Goal: Task Accomplishment & Management: Complete application form

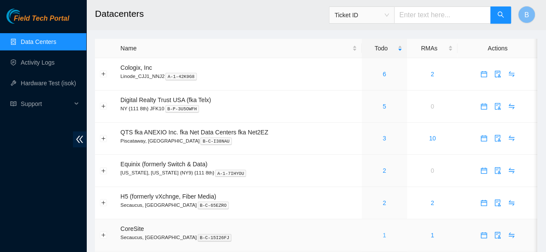
click at [383, 237] on link "1" at bounding box center [383, 235] width 3 height 7
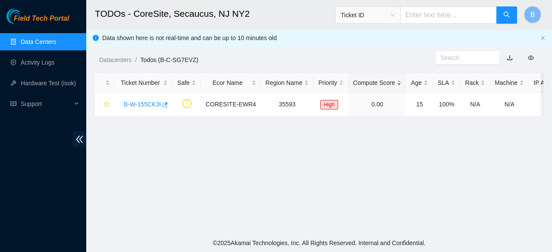
click at [39, 40] on link "Data Centers" at bounding box center [38, 41] width 35 height 7
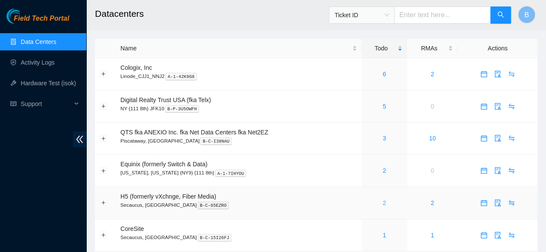
click at [383, 204] on link "2" at bounding box center [383, 203] width 3 height 7
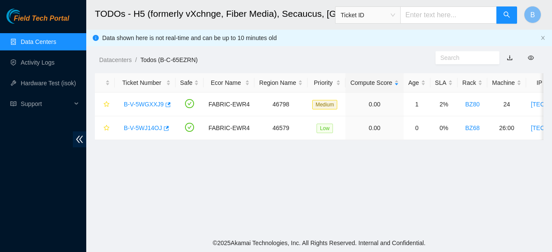
click at [23, 40] on link "Data Centers" at bounding box center [38, 41] width 35 height 7
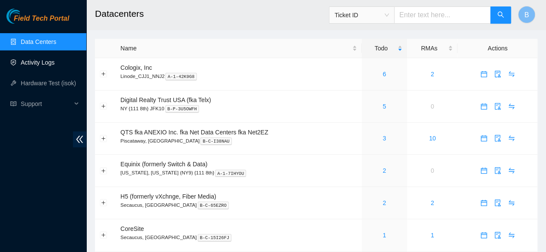
click at [35, 66] on link "Activity Logs" at bounding box center [38, 62] width 34 height 7
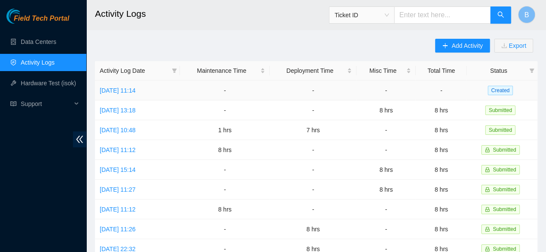
click at [128, 95] on td "[DATE] 11:14" at bounding box center [137, 91] width 85 height 20
click at [135, 89] on link "[DATE] 11:14" at bounding box center [118, 90] width 36 height 7
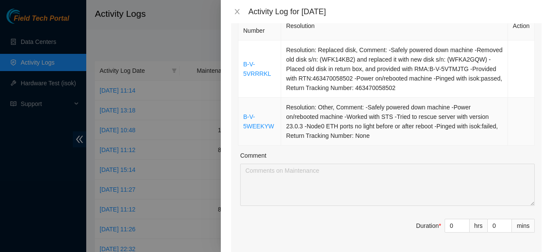
scroll to position [148, 0]
click at [448, 220] on input "0" at bounding box center [457, 225] width 24 height 13
type input "8"
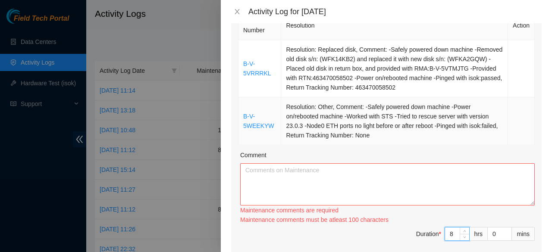
type input "8"
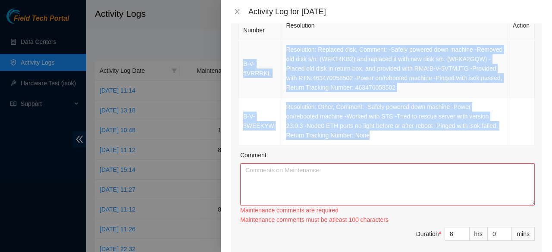
drag, startPoint x: 376, startPoint y: 133, endPoint x: 242, endPoint y: 63, distance: 151.5
click at [242, 63] on tbody "B-V-5VRRRKL Resolution: Replaced disk, Comment: -Safely powered down machine -R…" at bounding box center [387, 92] width 296 height 105
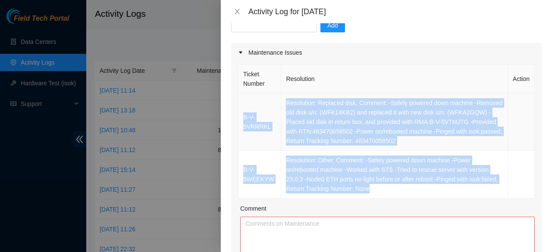
scroll to position [93, 0]
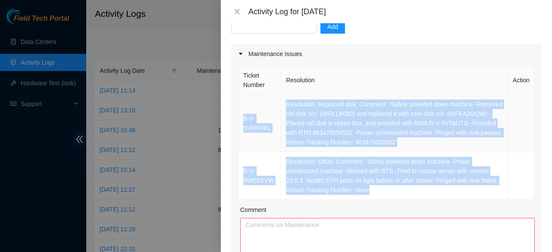
copy tbody "B-V-5VRRRKL Resolution: Replaced disk, Comment: -Safely powered down machine -R…"
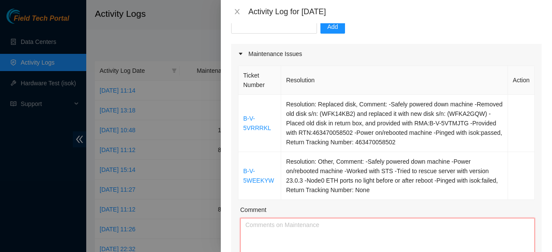
click at [286, 225] on textarea "Comment" at bounding box center [387, 239] width 295 height 42
paste textarea "B-V-5VRRRKL Resolution: Replaced disk, Comment: -Safely powered down machine -R…"
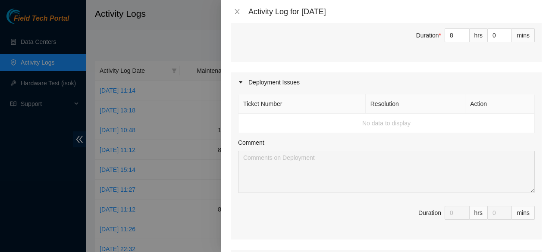
scroll to position [548, 0]
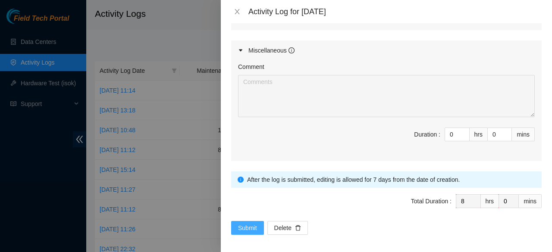
type textarea "B-V-5VRRRKL Resolution: Replaced disk, Comment: -Safely powered down machine -R…"
click at [255, 223] on span "Submit" at bounding box center [247, 227] width 19 height 9
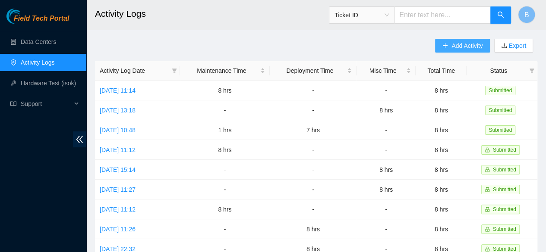
click at [463, 44] on span "Add Activity" at bounding box center [466, 45] width 31 height 9
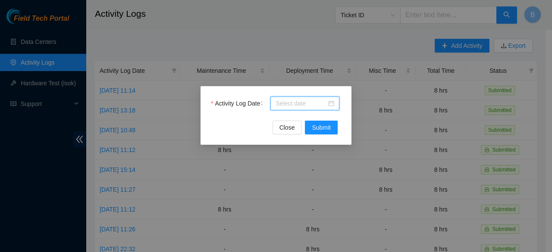
click at [309, 99] on input "Activity Log Date" at bounding box center [301, 103] width 51 height 9
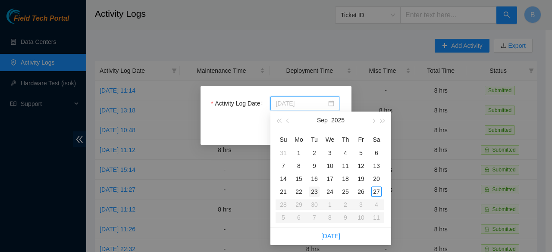
type input "[DATE]"
click at [312, 193] on div "23" at bounding box center [314, 192] width 10 height 10
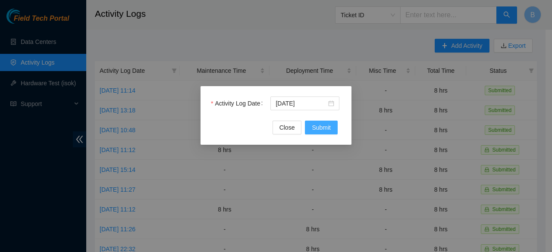
click at [328, 132] on span "Submit" at bounding box center [321, 127] width 19 height 9
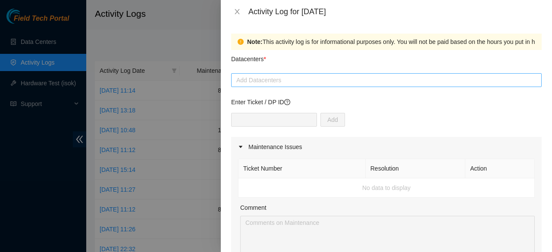
click at [303, 85] on div at bounding box center [386, 80] width 306 height 10
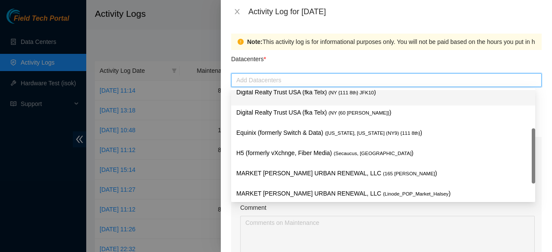
scroll to position [49, 0]
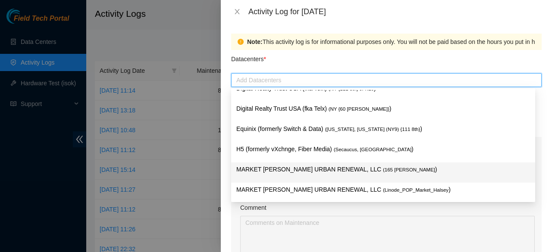
click at [299, 169] on p "MARKET [PERSON_NAME] URBAN RENEWAL, LLC ( 165 [PERSON_NAME] )" at bounding box center [383, 170] width 294 height 10
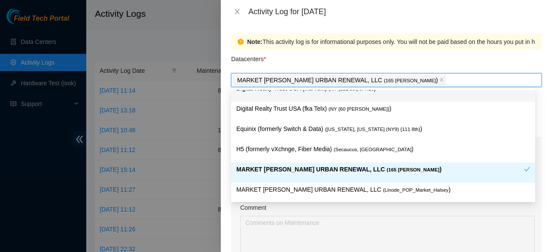
click at [321, 62] on div "Datacenters *" at bounding box center [386, 61] width 311 height 23
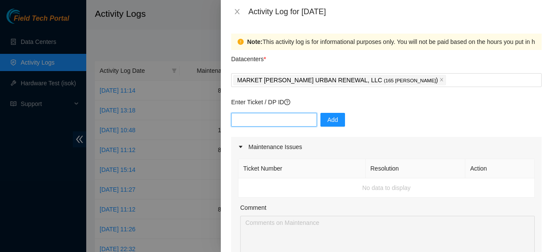
click at [261, 119] on input "text" at bounding box center [274, 120] width 86 height 14
paste input "DP84278"
type input "DP84278"
click at [337, 121] on button "Add" at bounding box center [333, 120] width 25 height 14
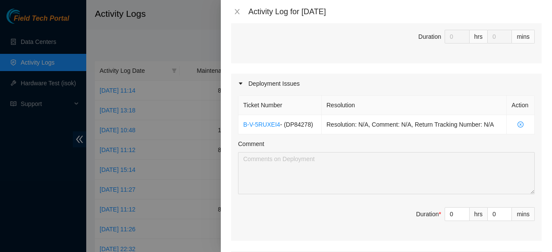
scroll to position [242, 0]
click at [452, 217] on input "0" at bounding box center [457, 214] width 24 height 13
type input "8"
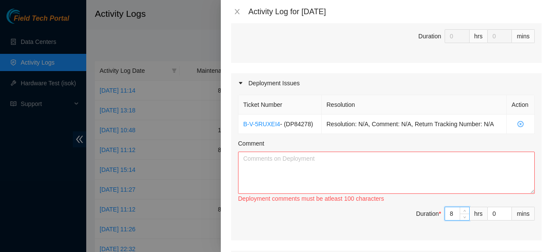
type input "8"
click at [307, 153] on textarea "Comment" at bounding box center [386, 173] width 297 height 42
paste textarea "DP84278"
click at [390, 164] on textarea "Worked on DP84278 recieeved the new machine" at bounding box center [386, 173] width 297 height 42
click at [312, 157] on textarea "Worked on DP84278 recieeved the new machine" at bounding box center [386, 173] width 297 height 42
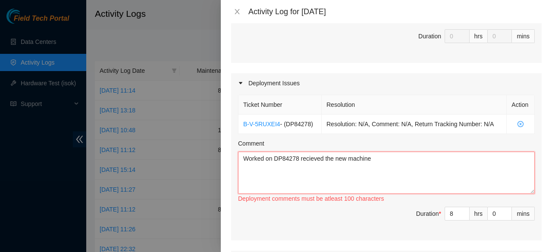
click at [375, 155] on textarea "Worked on DP84278 recieved the new machine" at bounding box center [386, 173] width 297 height 42
click at [390, 164] on textarea "Worked on DP84278 received the new machines" at bounding box center [386, 173] width 297 height 42
click at [407, 158] on textarea "Worked on DP84278 received the new machines" at bounding box center [386, 173] width 297 height 42
click at [319, 172] on textarea "Worked on DP84278 received the new machines and all the equipement that came wi…" at bounding box center [386, 173] width 297 height 42
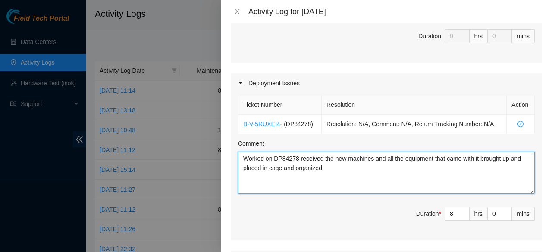
click at [339, 167] on textarea "Worked on DP84278 received the new machines and all the equipment that came wit…" at bounding box center [386, 173] width 297 height 42
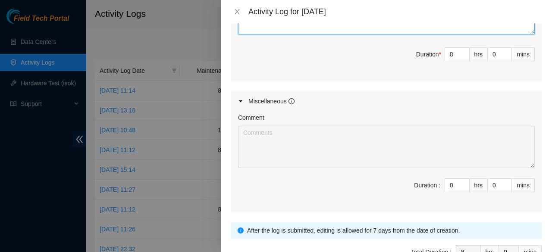
scroll to position [453, 0]
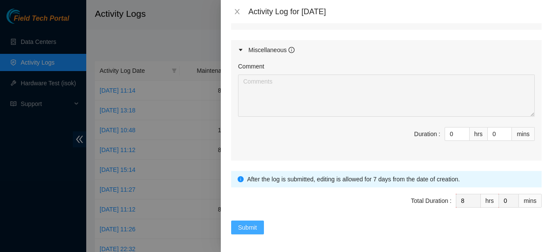
type textarea "Worked on DP84278 received the new machines and all the equipment that came wit…"
click at [251, 227] on span "Submit" at bounding box center [247, 227] width 19 height 9
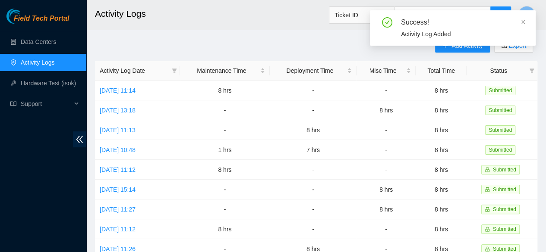
click at [458, 47] on div "Success! Activity Log Added" at bounding box center [453, 31] width 166 height 42
click at [522, 21] on icon "close" at bounding box center [523, 22] width 6 height 6
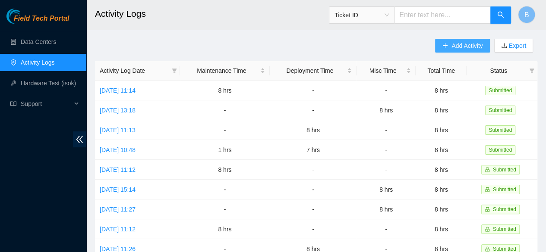
click at [462, 42] on span "Add Activity" at bounding box center [466, 45] width 31 height 9
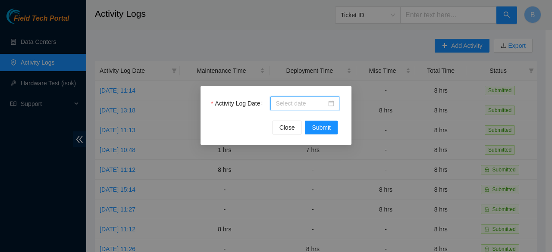
click at [304, 101] on input "Activity Log Date" at bounding box center [301, 103] width 51 height 9
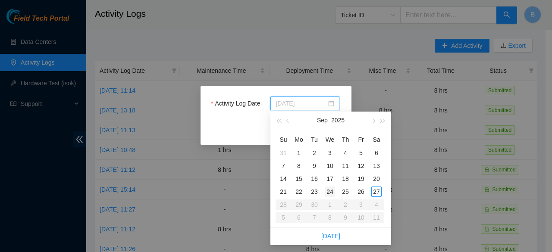
type input "[DATE]"
click at [330, 194] on div "24" at bounding box center [330, 192] width 10 height 10
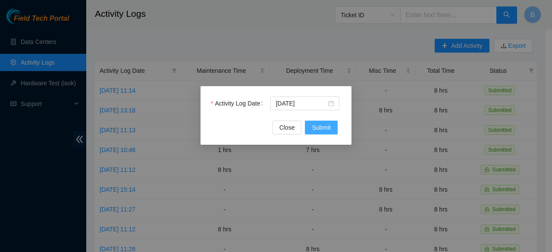
click at [325, 130] on span "Submit" at bounding box center [321, 127] width 19 height 9
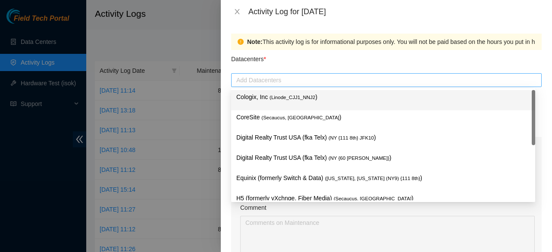
click at [280, 76] on div at bounding box center [386, 80] width 306 height 10
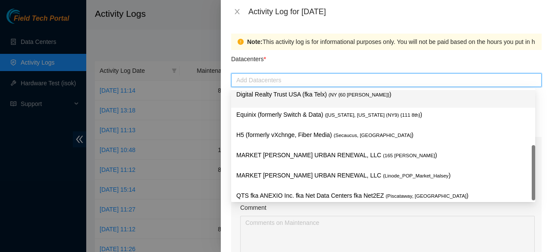
scroll to position [71, 0]
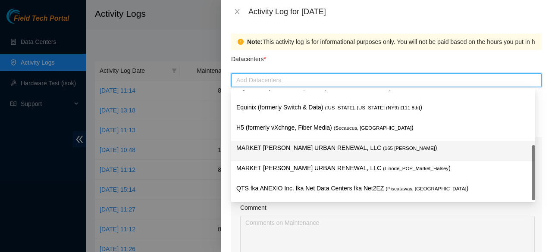
click at [316, 145] on p "MARKET [PERSON_NAME] URBAN RENEWAL, LLC ( 165 [PERSON_NAME] )" at bounding box center [383, 148] width 294 height 10
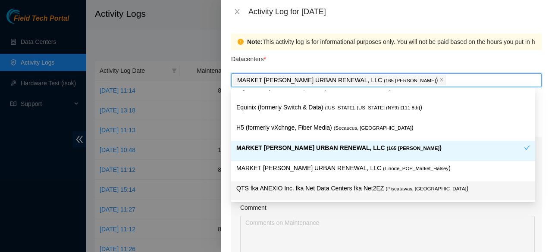
scroll to position [43, 0]
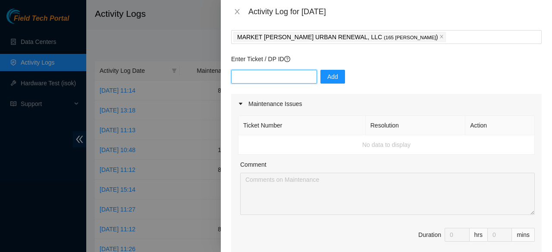
click at [263, 78] on input "text" at bounding box center [274, 77] width 86 height 14
paste input "DP84278"
type input "DP84278"
click at [329, 81] on span "Add" at bounding box center [332, 76] width 11 height 9
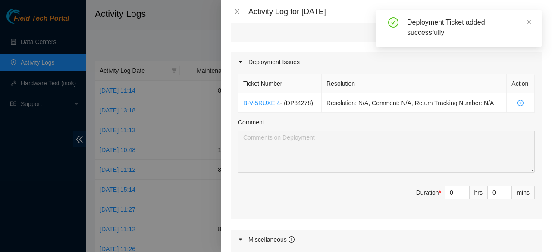
scroll to position [263, 0]
click at [449, 191] on input "0" at bounding box center [457, 193] width 24 height 13
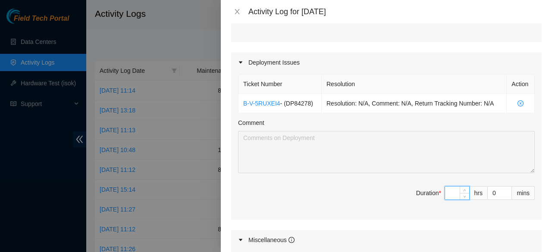
type input "8"
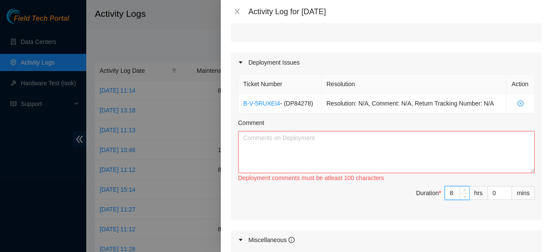
type input "8"
click at [353, 145] on textarea "Comment" at bounding box center [386, 152] width 297 height 42
paste textarea "DP84278"
click at [363, 138] on textarea "Continued to work on DP84278 adju" at bounding box center [386, 152] width 297 height 42
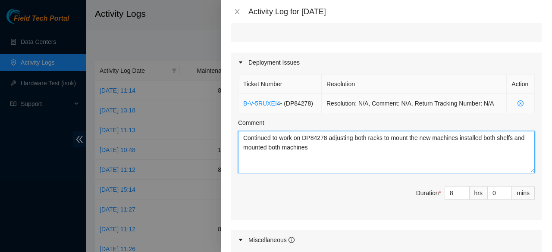
type textarea "Continued to work on DP84278 adjusting both racks to mount the new machines ins…"
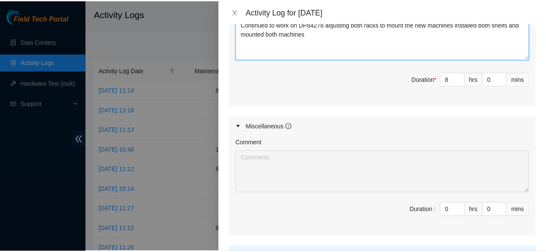
scroll to position [453, 0]
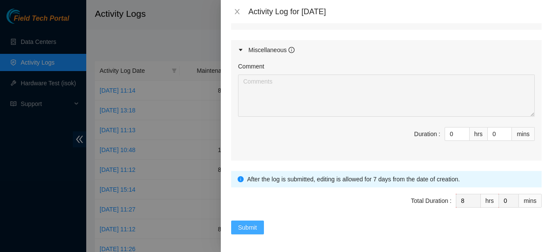
click at [255, 223] on span "Submit" at bounding box center [247, 227] width 19 height 9
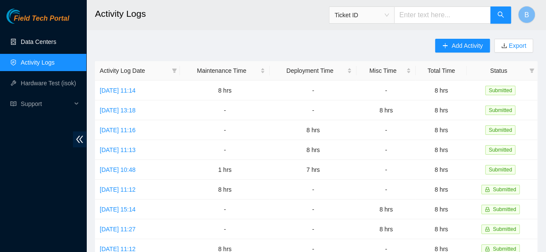
click at [44, 45] on link "Data Centers" at bounding box center [38, 41] width 35 height 7
